Goal: Transaction & Acquisition: Subscribe to service/newsletter

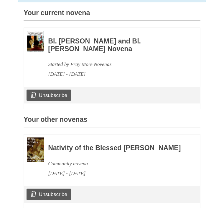
scroll to position [149, 0]
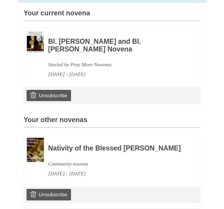
click at [58, 91] on link "Unsubscribe" at bounding box center [49, 95] width 45 height 11
click at [170, 137] on div "Nativity of the Blessed Virgin Mary Novena Community novena August 30, 2025 - S…" at bounding box center [116, 157] width 136 height 41
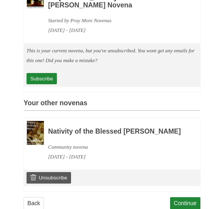
scroll to position [203, 0]
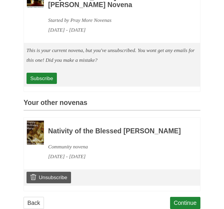
click at [78, 135] on h3 "Nativity of the Blessed [PERSON_NAME]" at bounding box center [116, 131] width 136 height 8
click at [73, 146] on div "Community novena" at bounding box center [116, 147] width 136 height 10
click at [67, 134] on h3 "Nativity of the Blessed [PERSON_NAME]" at bounding box center [116, 131] width 136 height 8
click at [63, 132] on h3 "Nativity of the Blessed [PERSON_NAME]" at bounding box center [116, 131] width 136 height 8
click at [36, 207] on link "Back" at bounding box center [34, 202] width 20 height 12
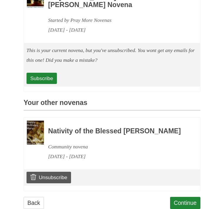
scroll to position [222, 0]
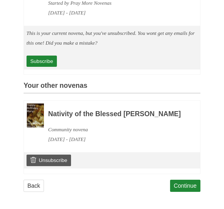
click at [40, 59] on link "Subscribe" at bounding box center [42, 60] width 30 height 11
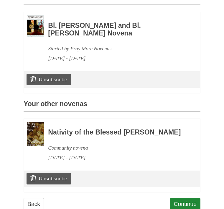
scroll to position [167, 0]
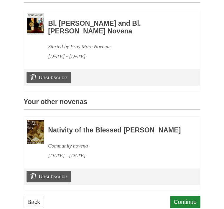
click at [185, 202] on link "Continue" at bounding box center [185, 202] width 31 height 12
